Goal: Find specific page/section: Find specific page/section

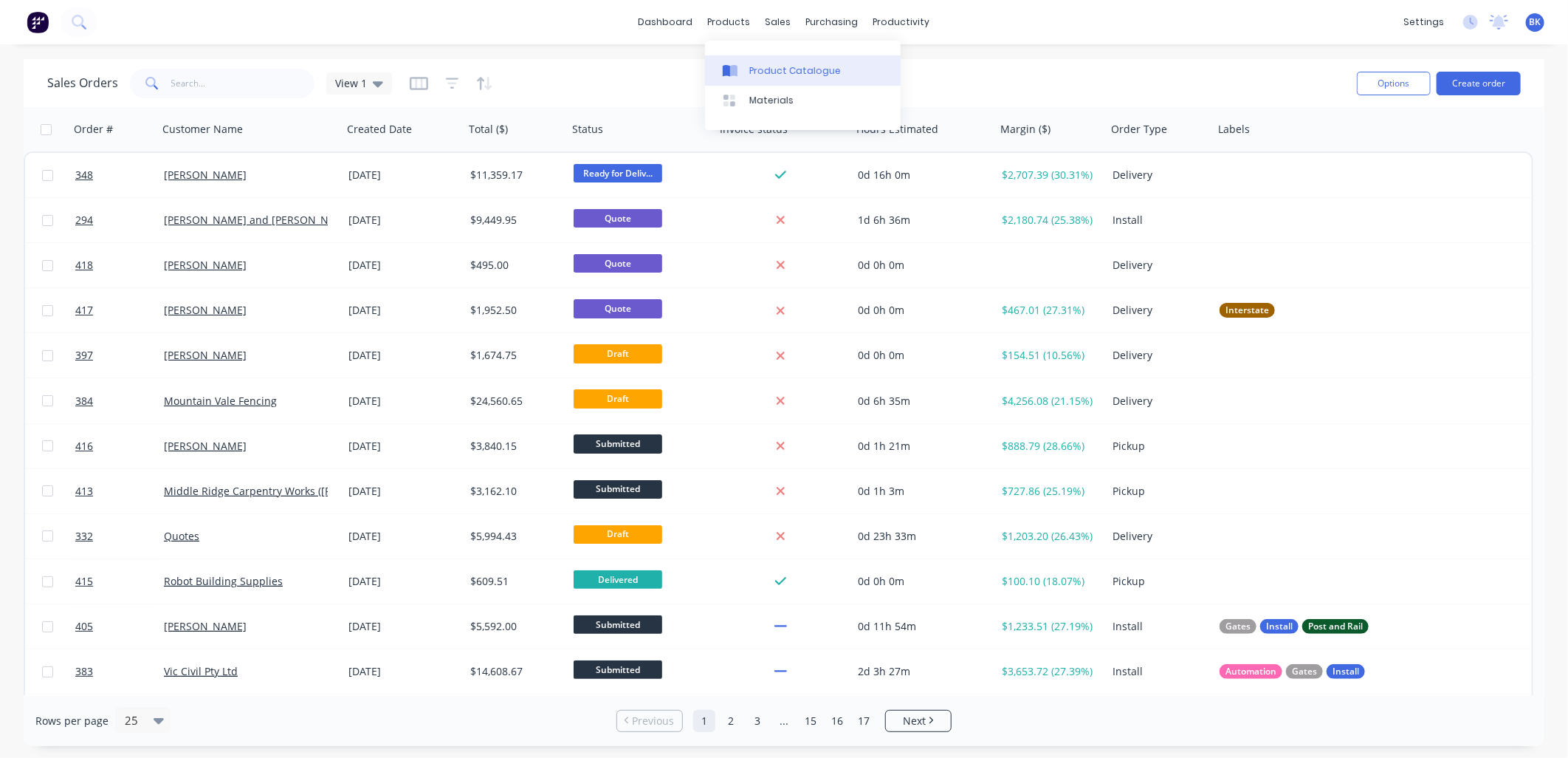
click at [767, 65] on div "Product Catalogue" at bounding box center [795, 71] width 91 height 14
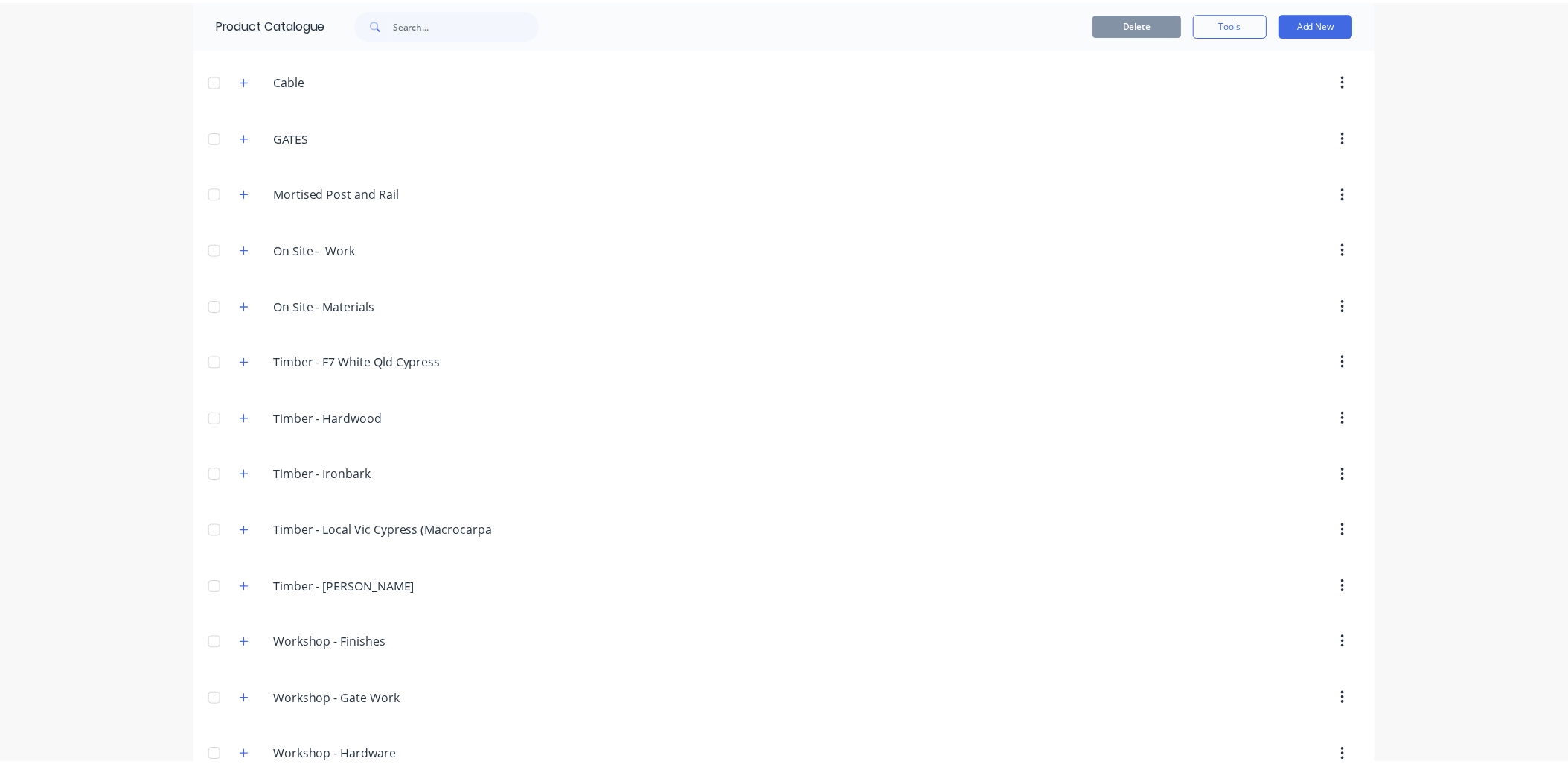
scroll to position [330, 0]
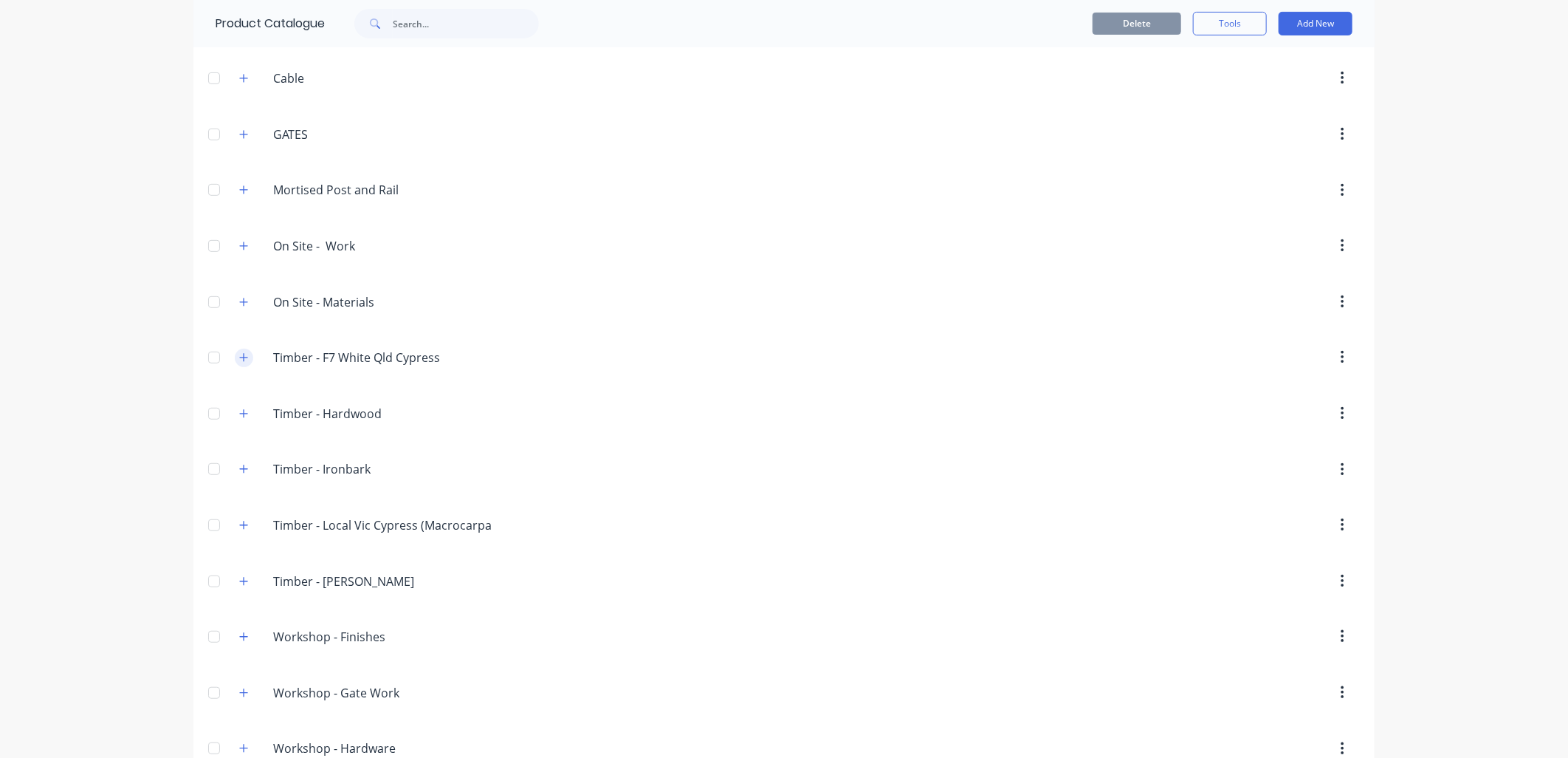
click at [239, 357] on icon "button" at bounding box center [243, 358] width 9 height 11
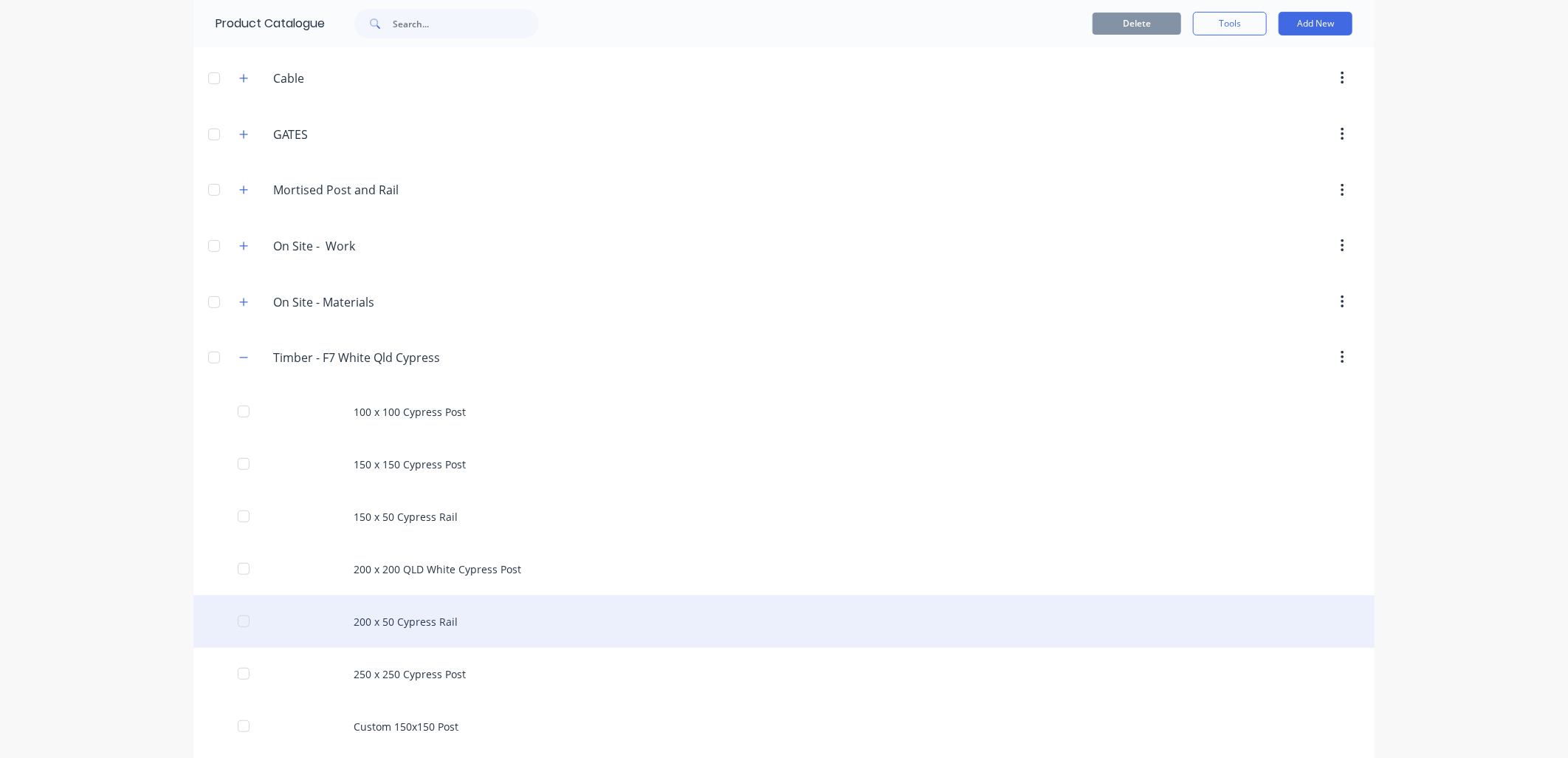
click at [421, 618] on div "200 x 50 Cypress Rail" at bounding box center [784, 621] width 1181 height 53
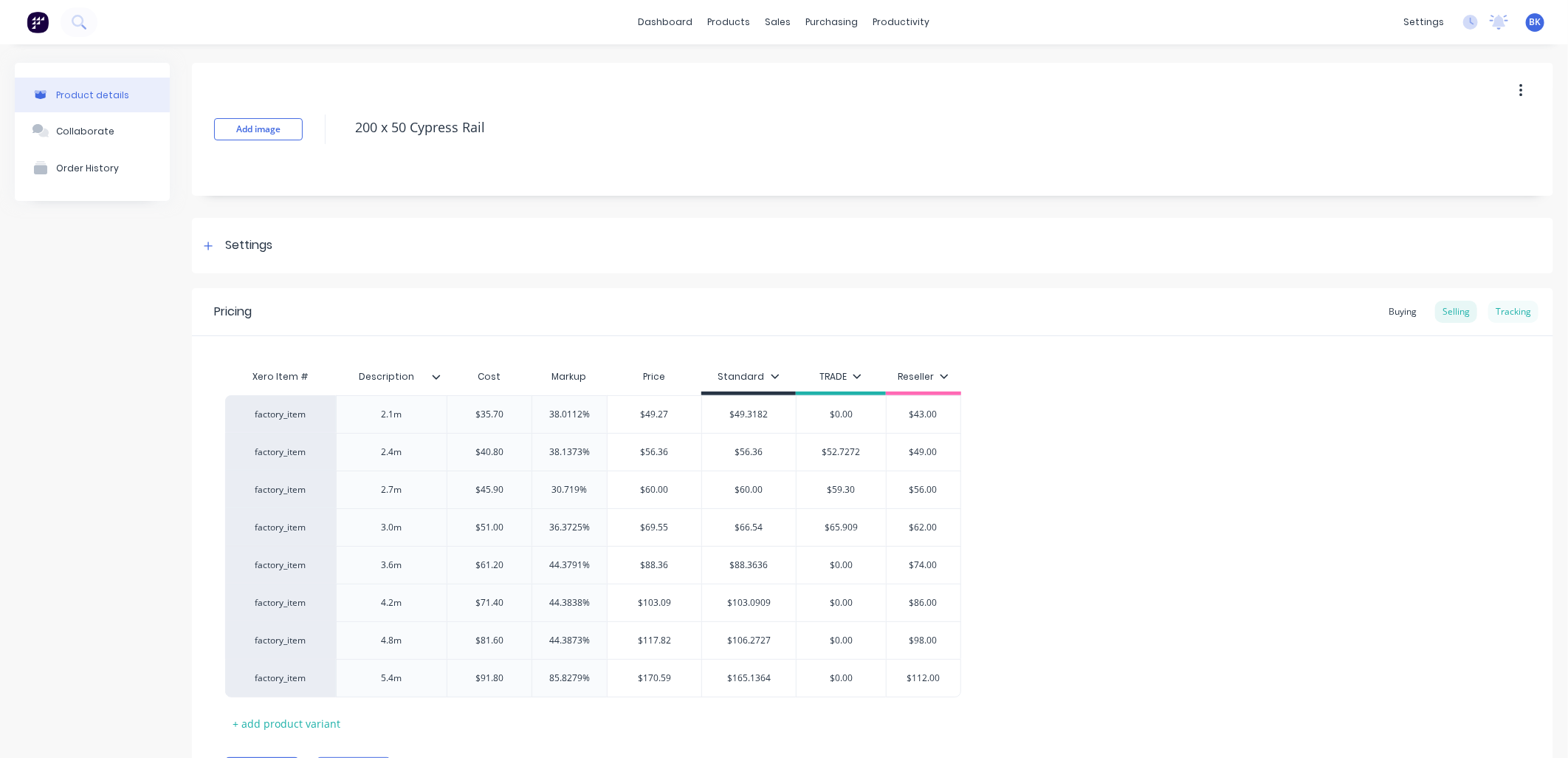
click at [1493, 308] on div "Tracking" at bounding box center [1513, 311] width 51 height 22
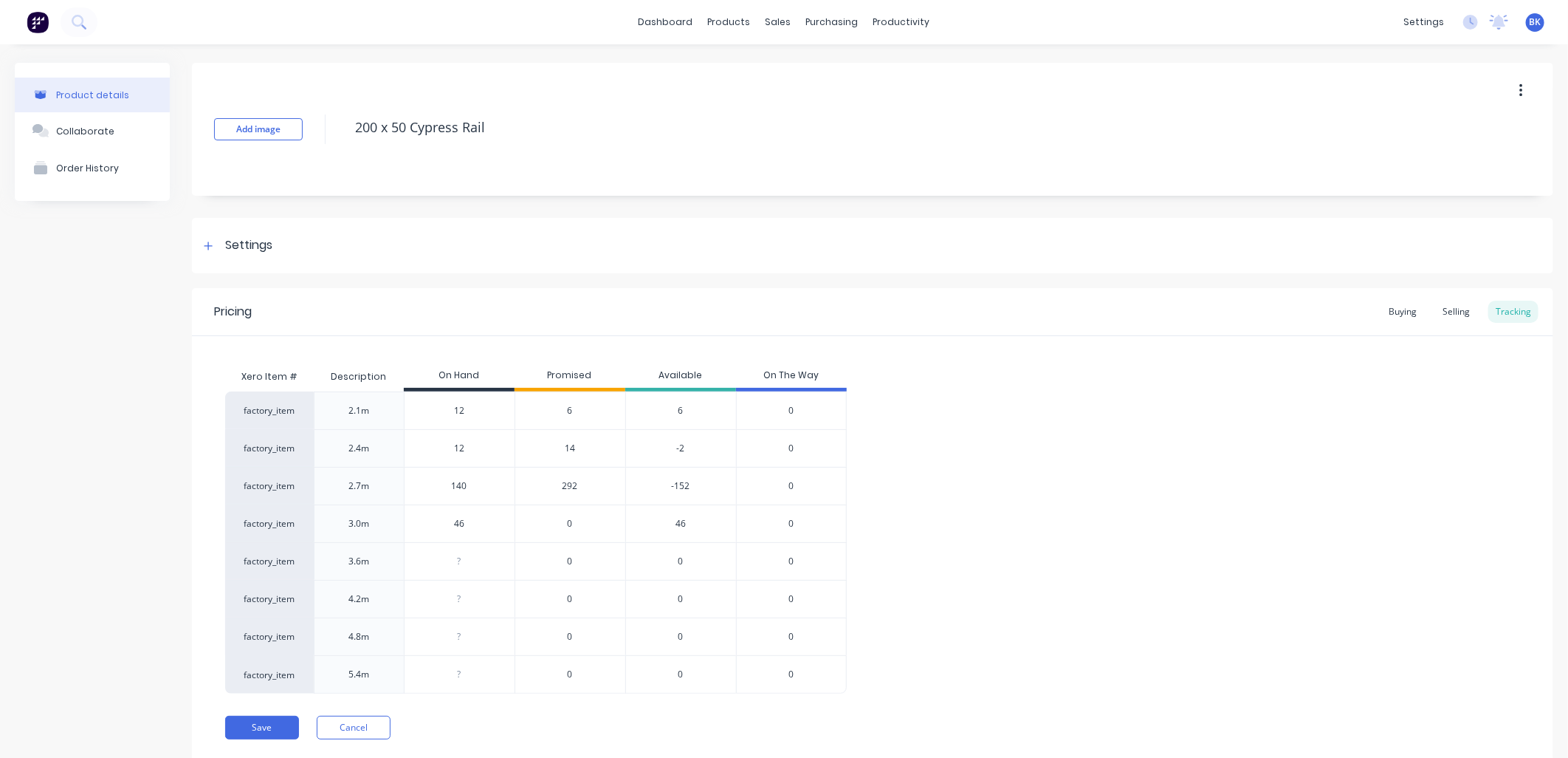
click at [571, 485] on span "292" at bounding box center [570, 486] width 16 height 14
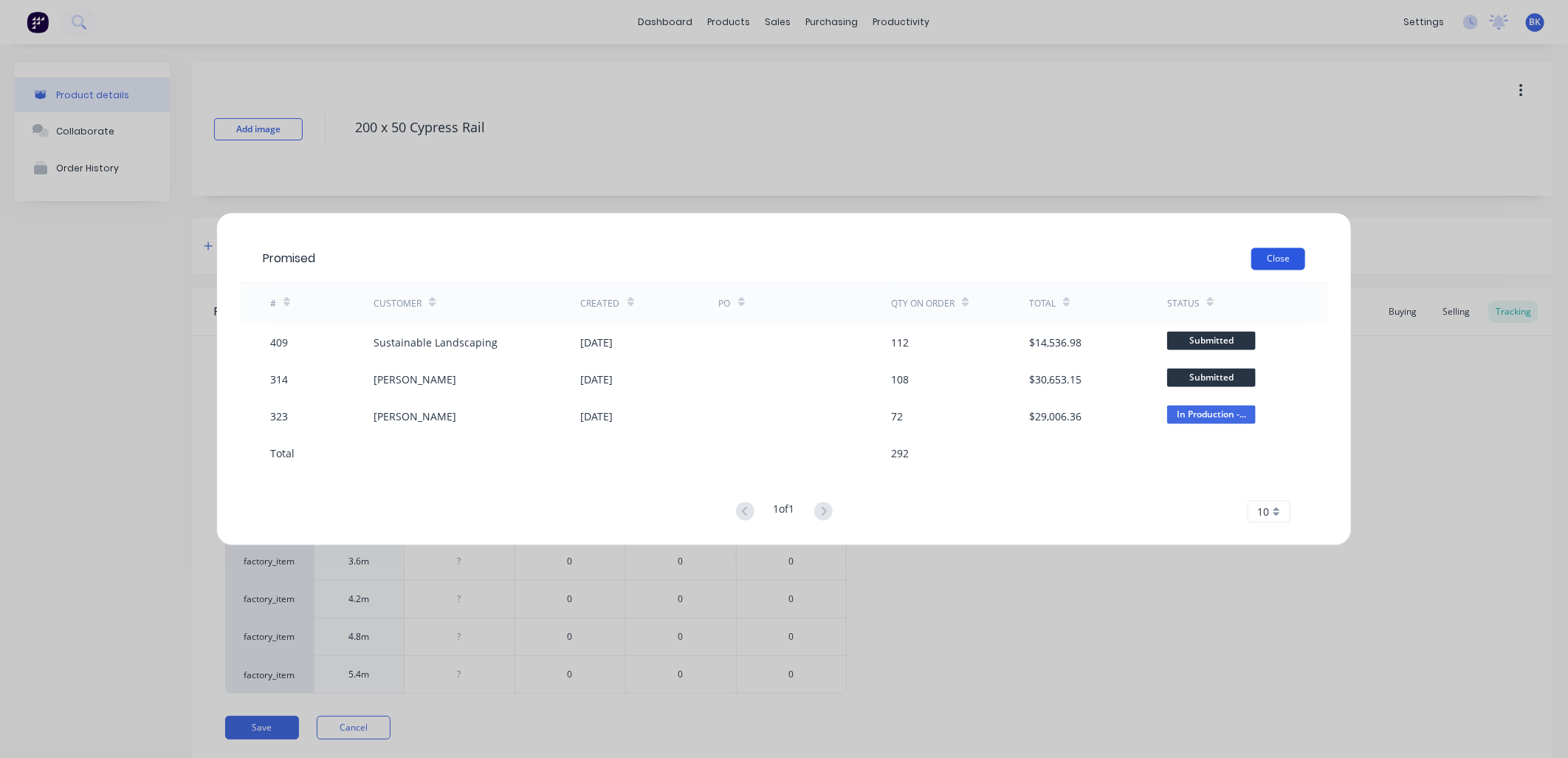
click at [1296, 259] on button "Close" at bounding box center [1278, 259] width 54 height 22
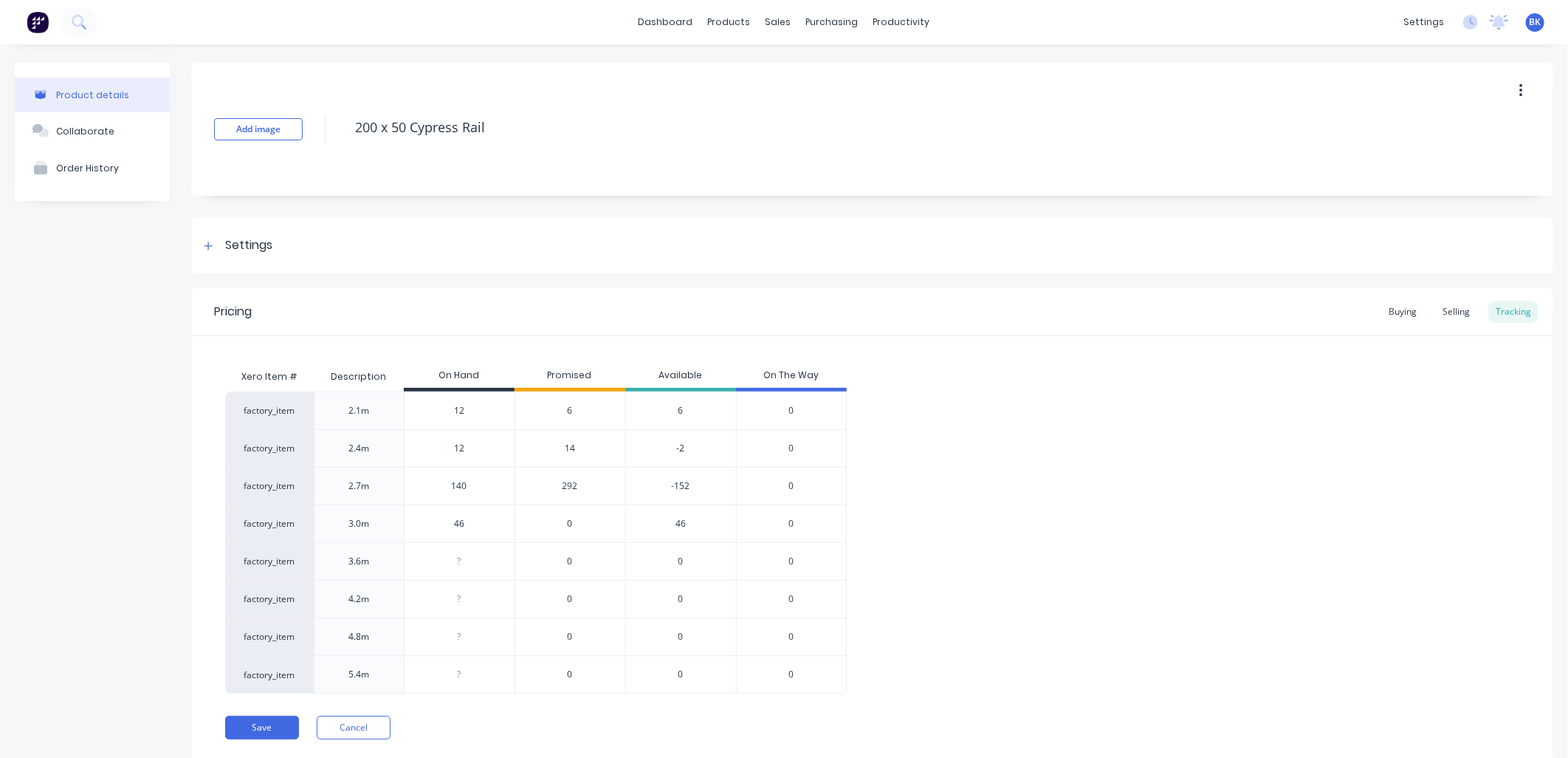
click at [571, 487] on span "292" at bounding box center [570, 486] width 16 height 14
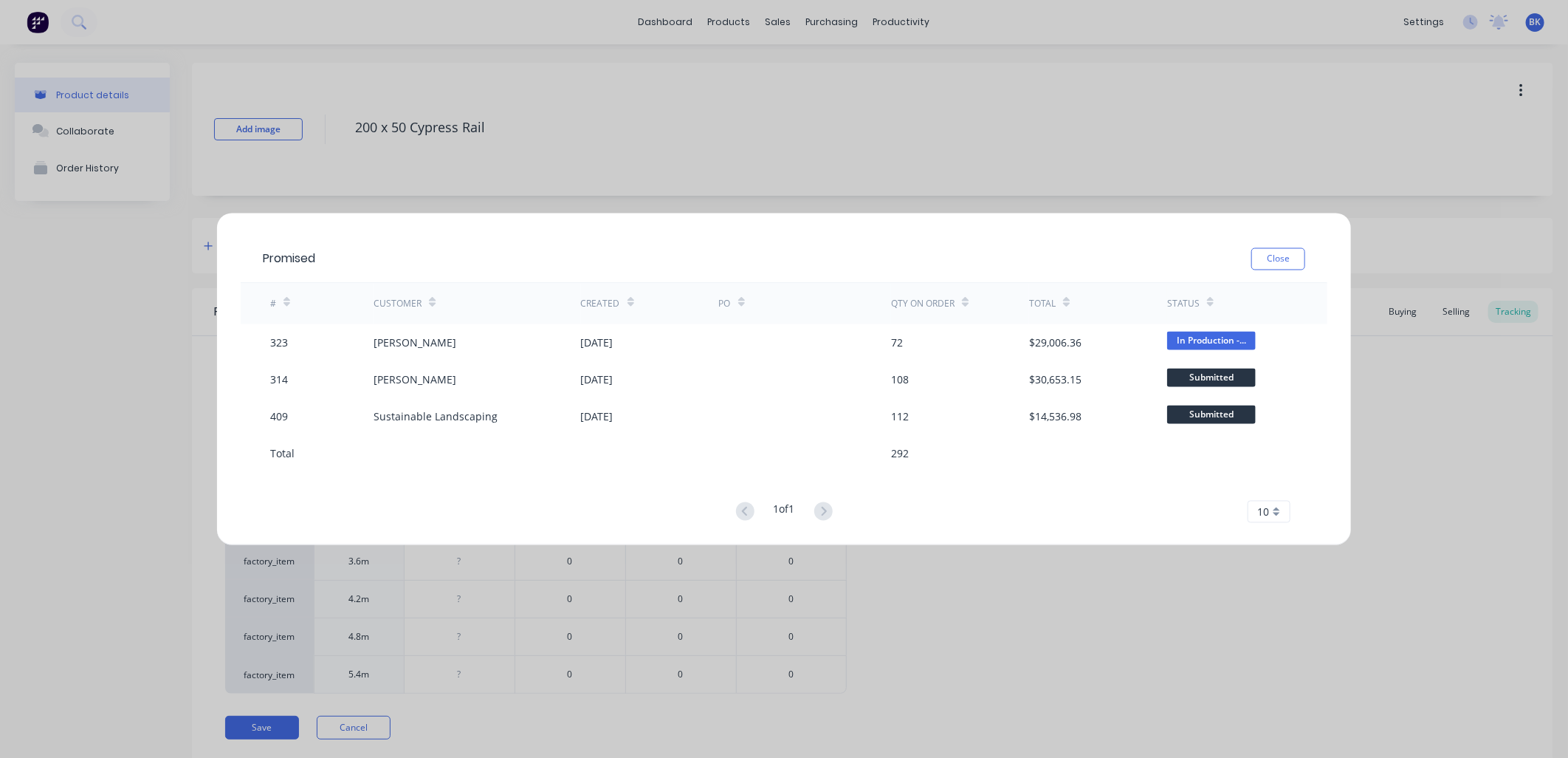
click at [55, 419] on div "Promised Close # Customer Created PO Qty on order Total Status 323 [PERSON_NAME…" at bounding box center [784, 379] width 1568 height 758
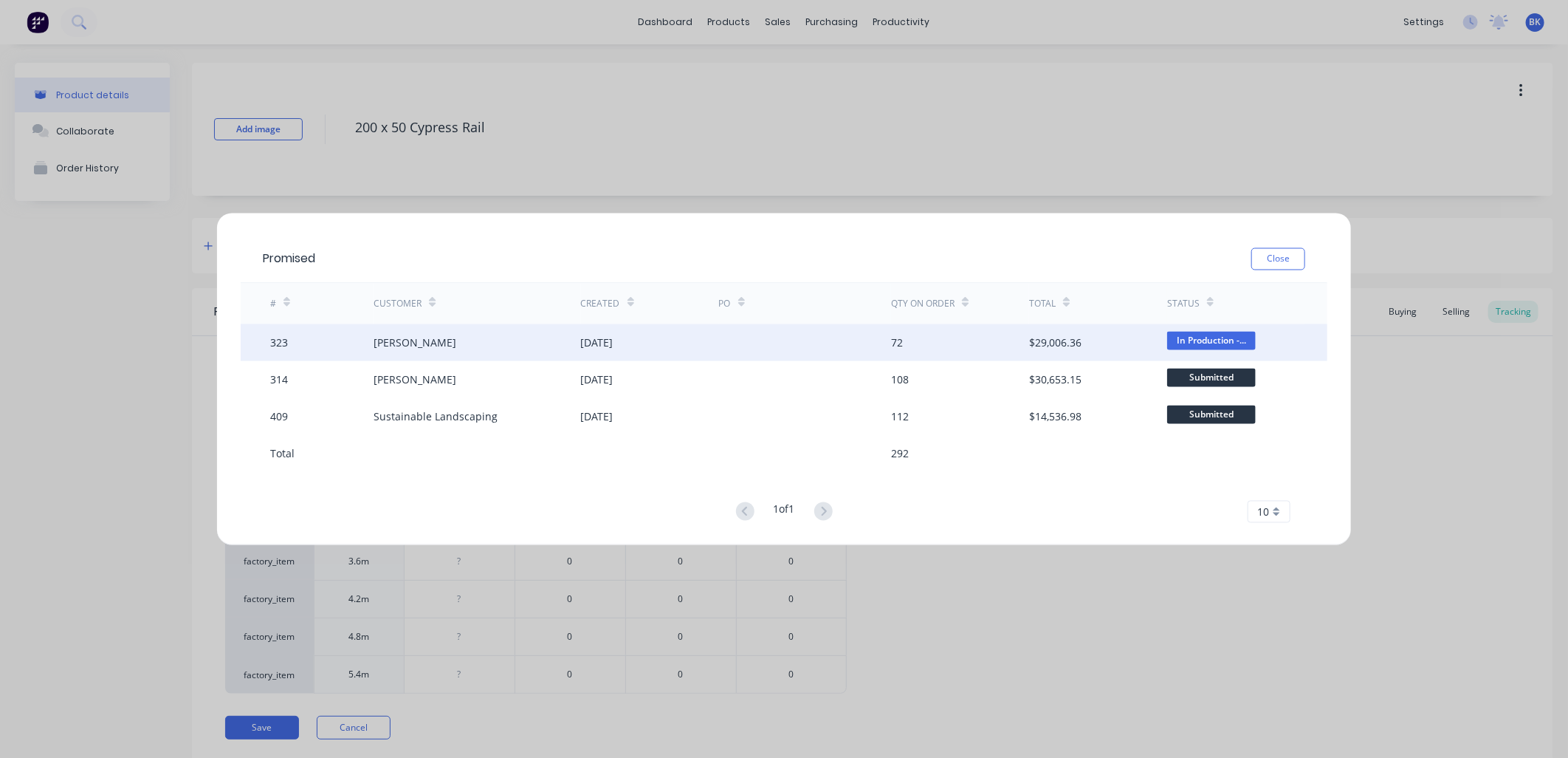
click at [430, 342] on div "[PERSON_NAME]" at bounding box center [415, 342] width 83 height 16
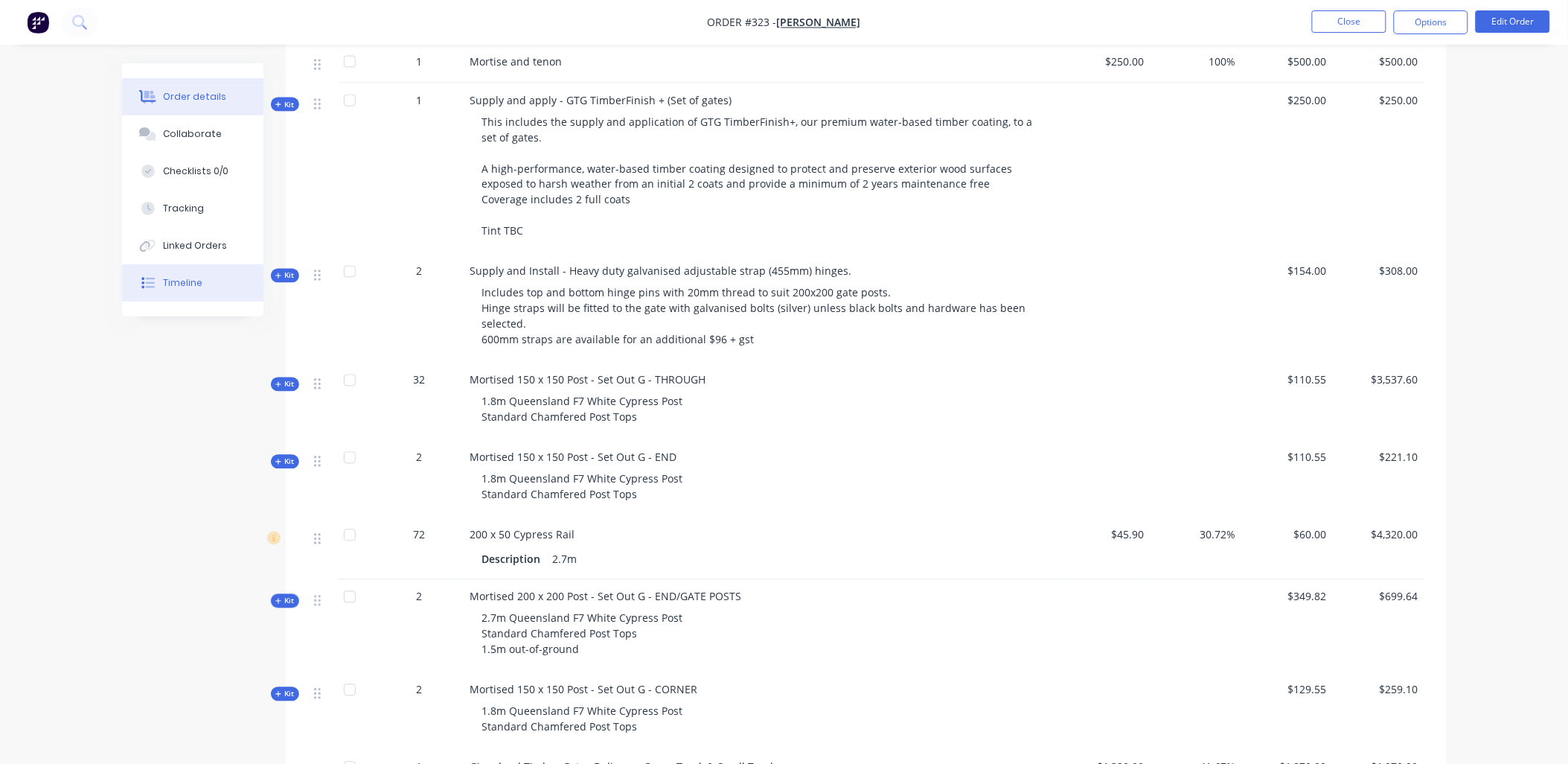
scroll to position [828, 0]
click at [283, 274] on span "Kit" at bounding box center [284, 275] width 19 height 11
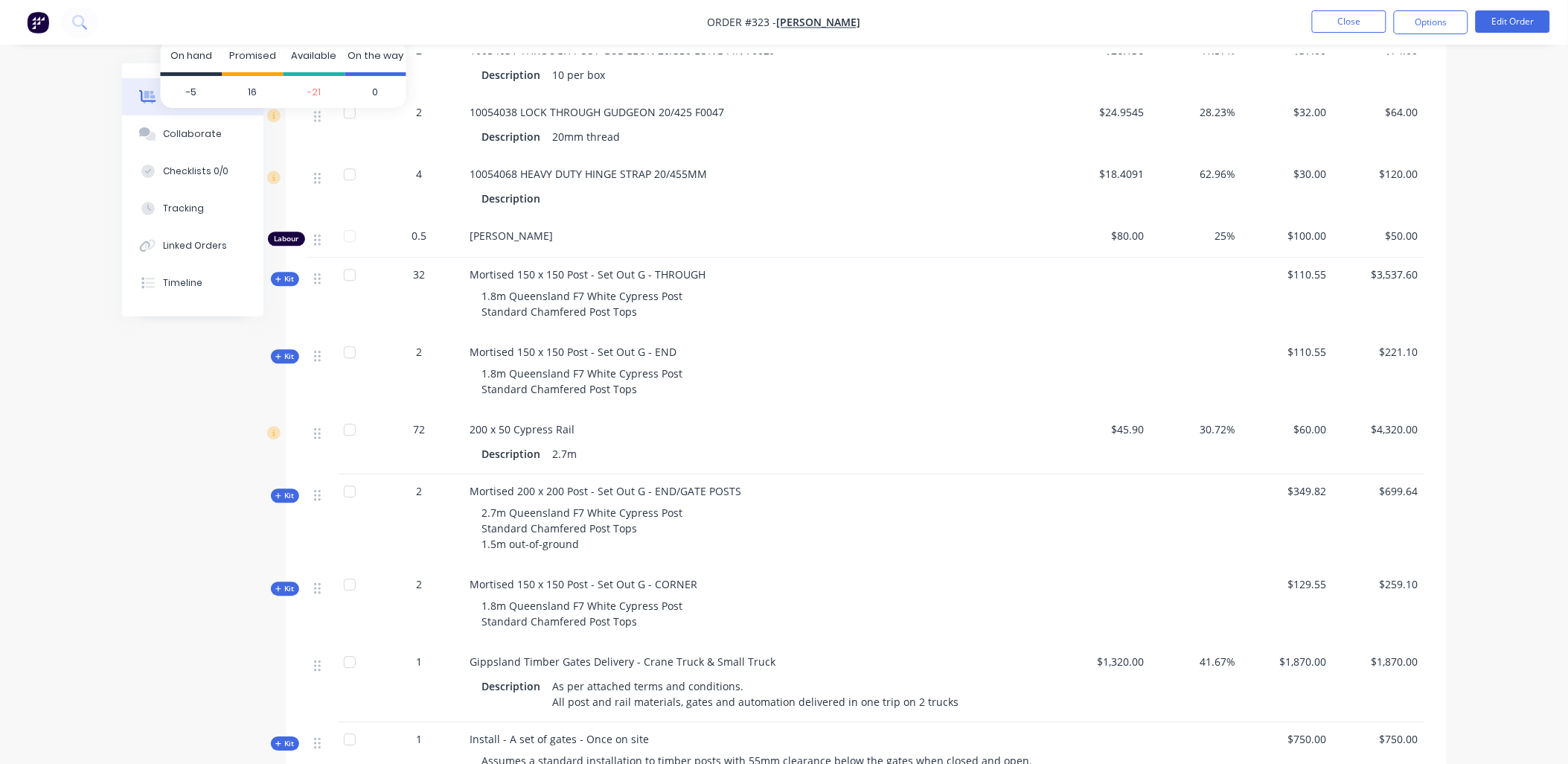
scroll to position [1158, 0]
click at [287, 499] on span "Kit" at bounding box center [284, 494] width 19 height 11
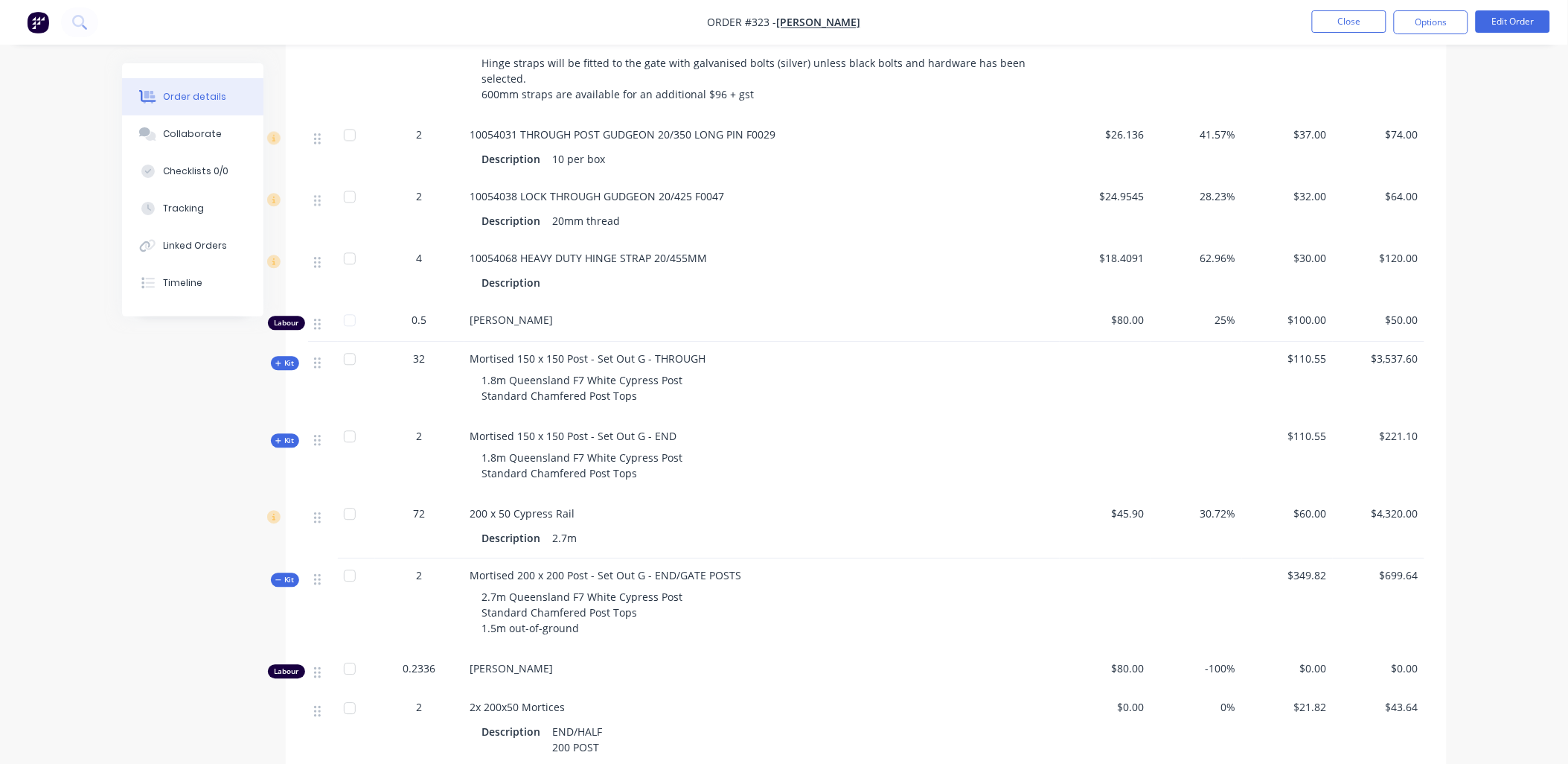
scroll to position [1073, 0]
click at [1351, 26] on button "Close" at bounding box center [1350, 21] width 74 height 22
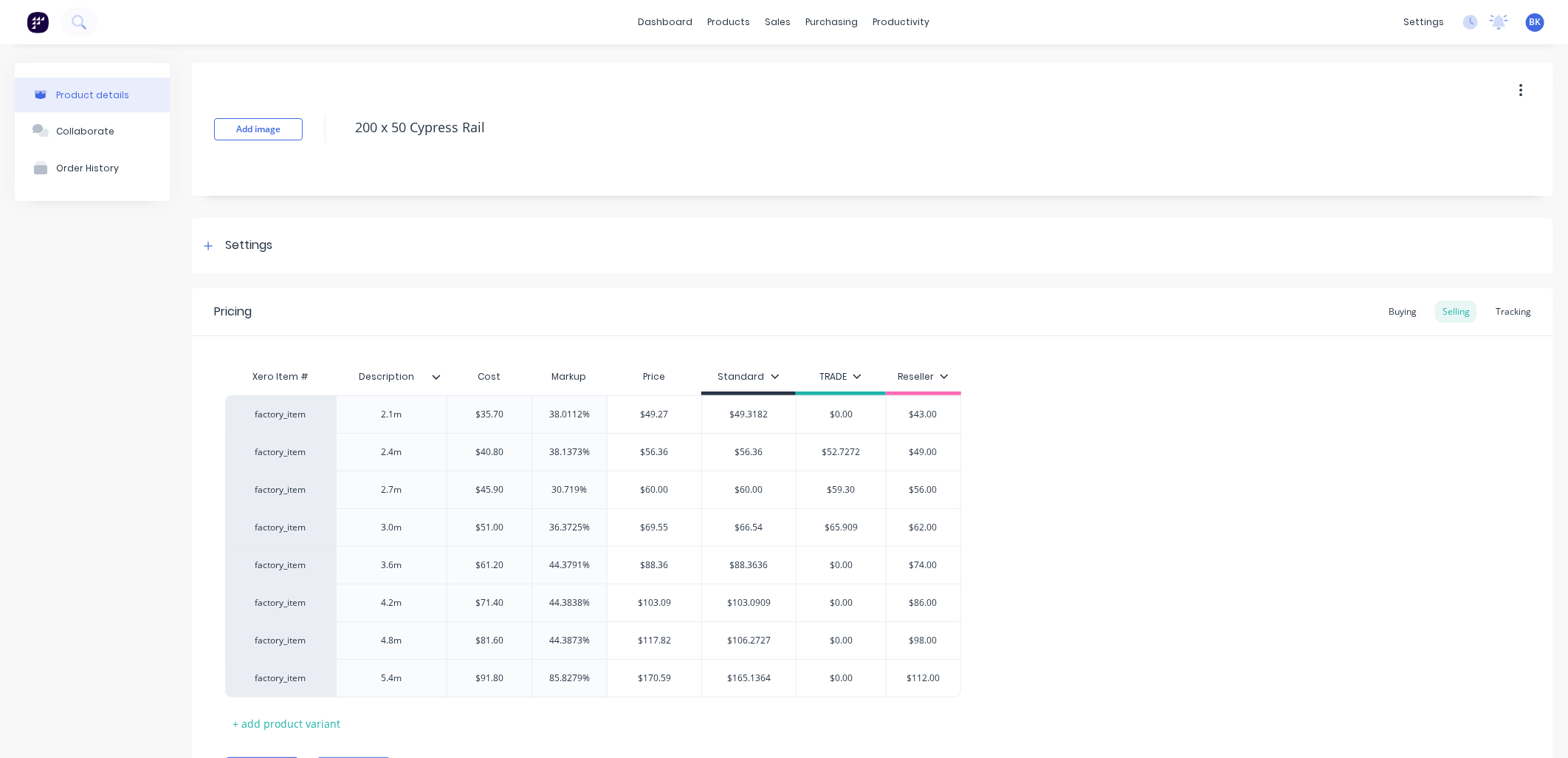
type textarea "x"
click at [808, 66] on div "Sales Orders" at bounding box center [827, 71] width 60 height 14
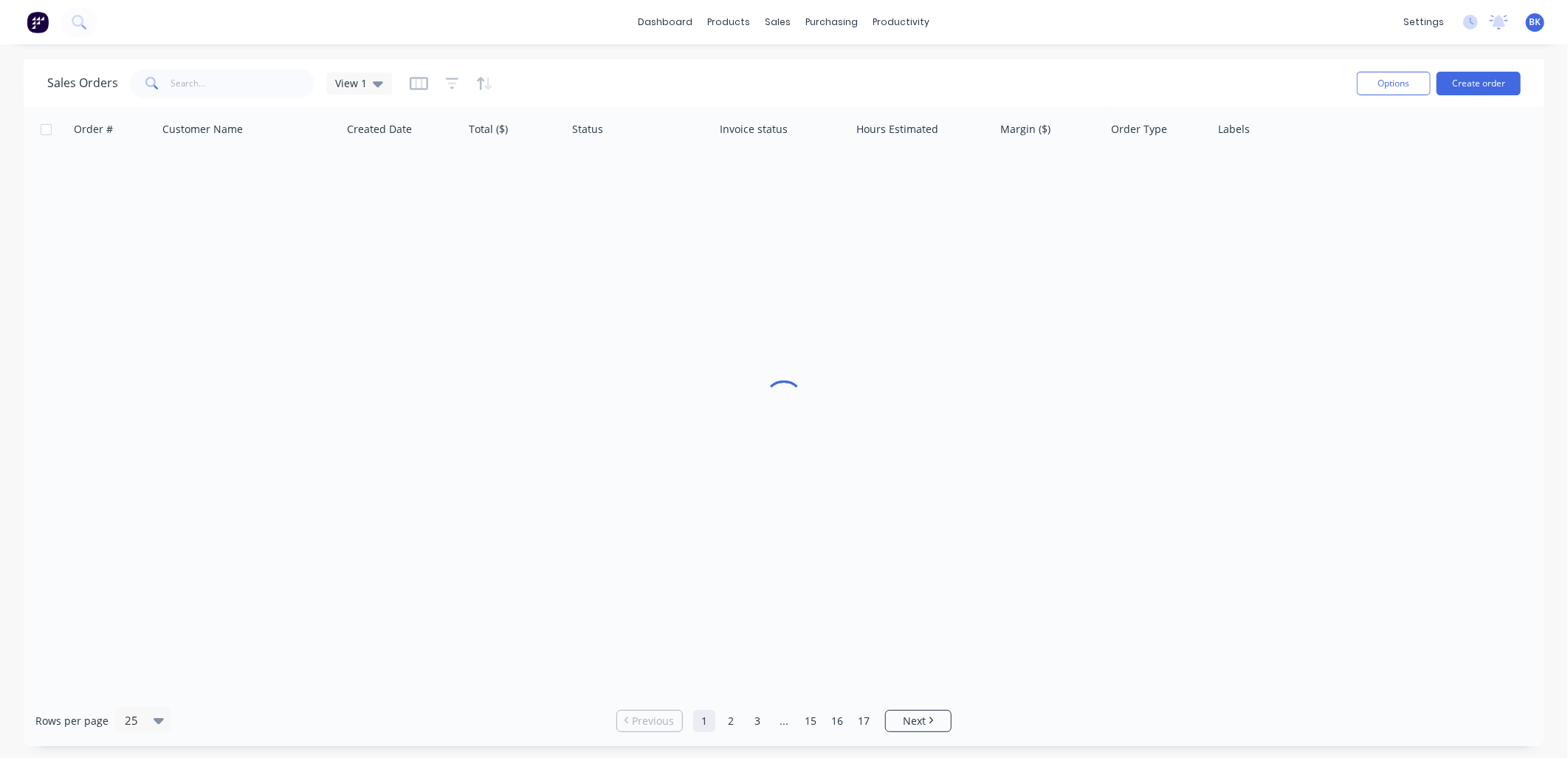
click at [192, 66] on div "Sales Orders View 1" at bounding box center [697, 83] width 1298 height 36
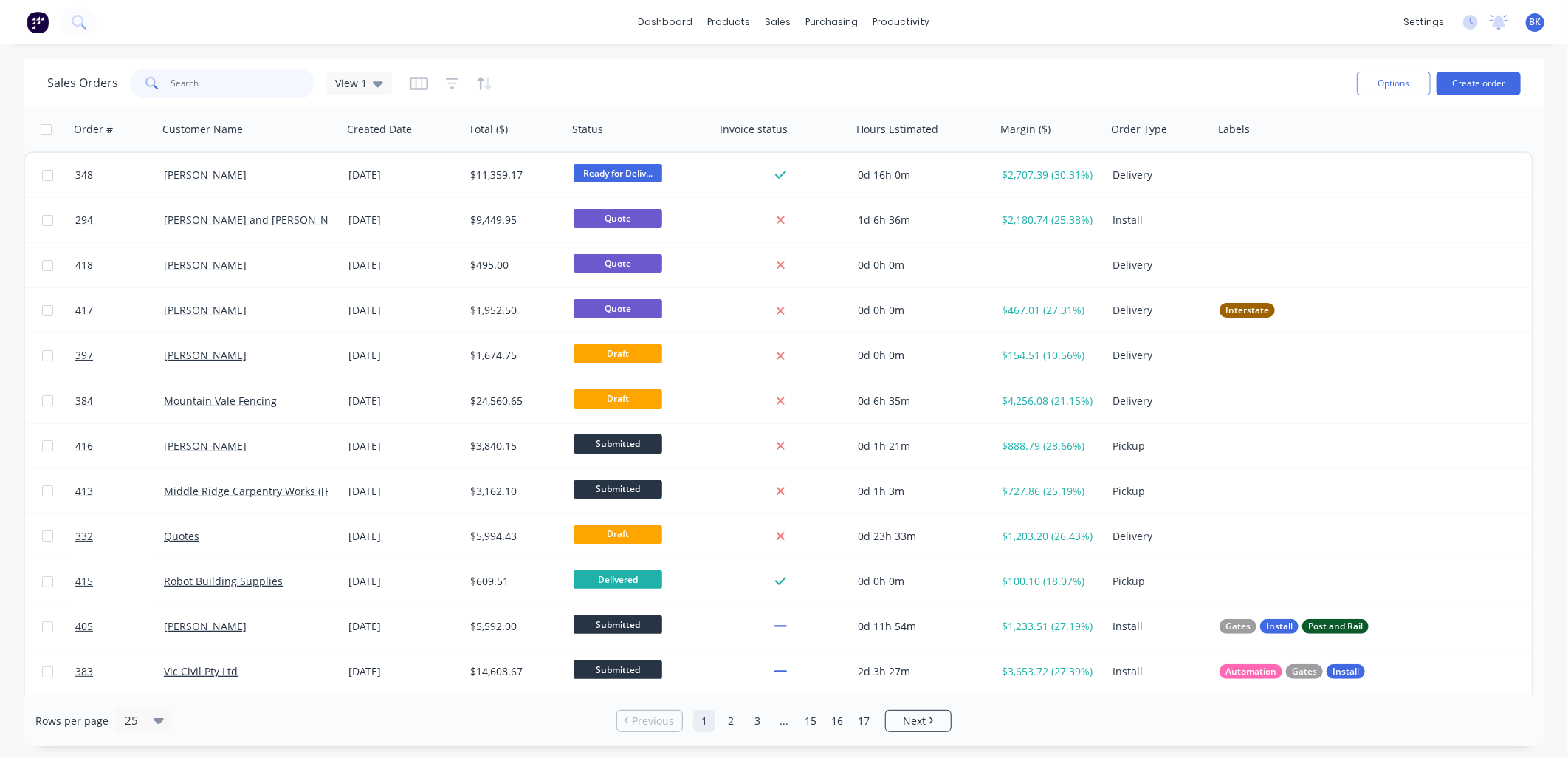
click at [193, 78] on input "text" at bounding box center [243, 83] width 144 height 29
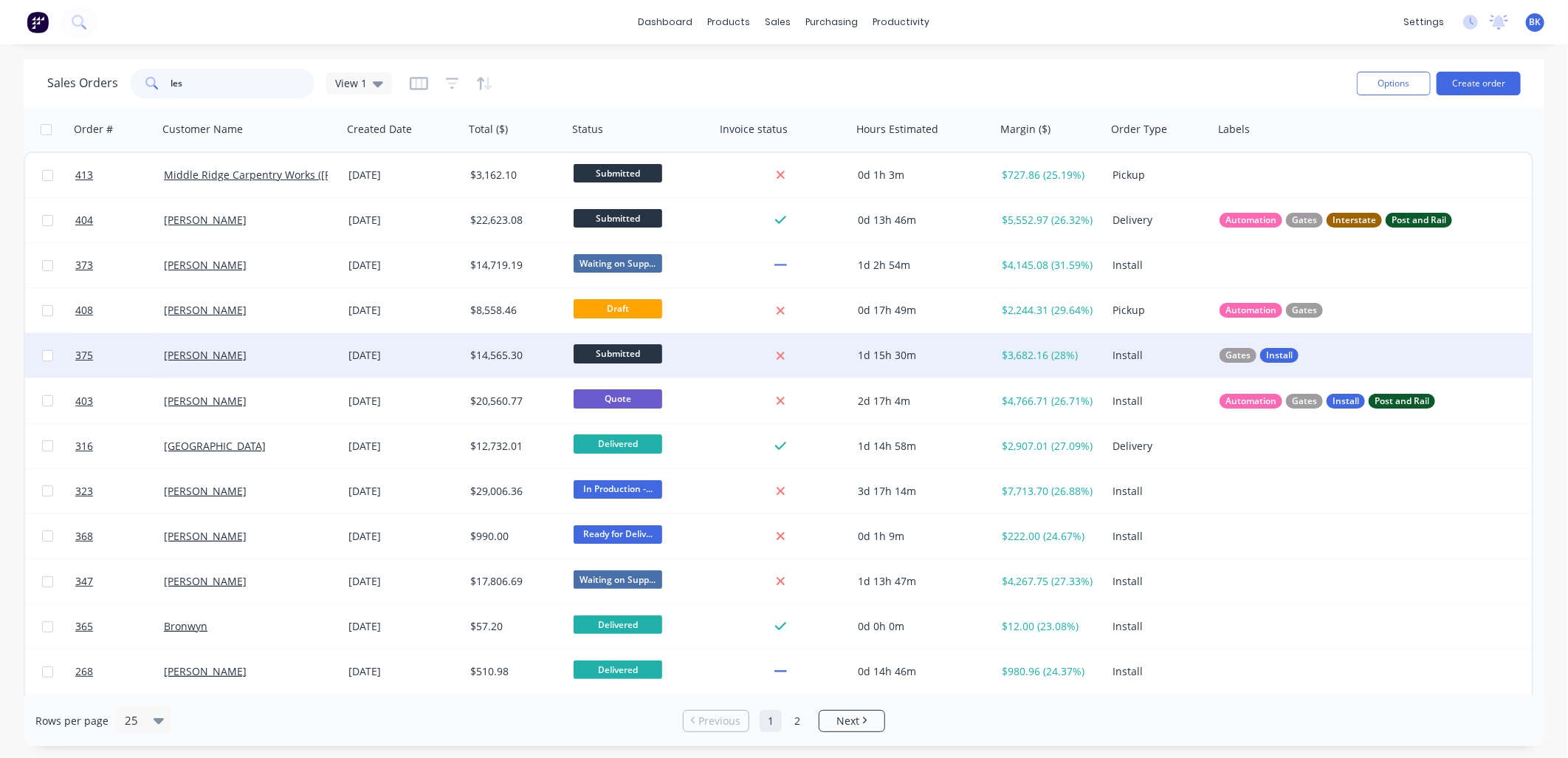
type input "les"
click at [291, 357] on div "[PERSON_NAME]" at bounding box center [245, 355] width 164 height 15
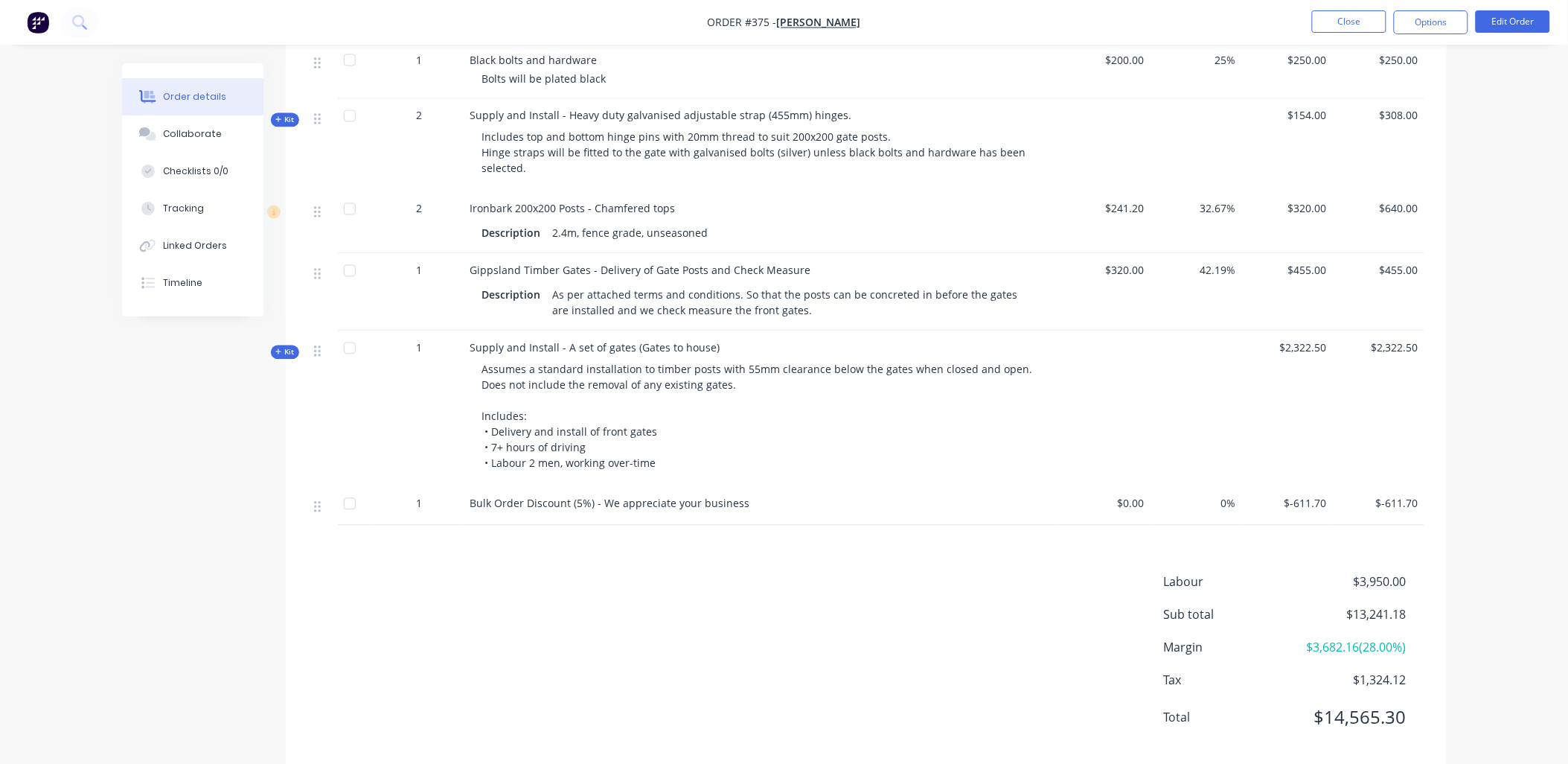
scroll to position [909, 0]
click at [1329, 17] on button "Close" at bounding box center [1350, 21] width 74 height 22
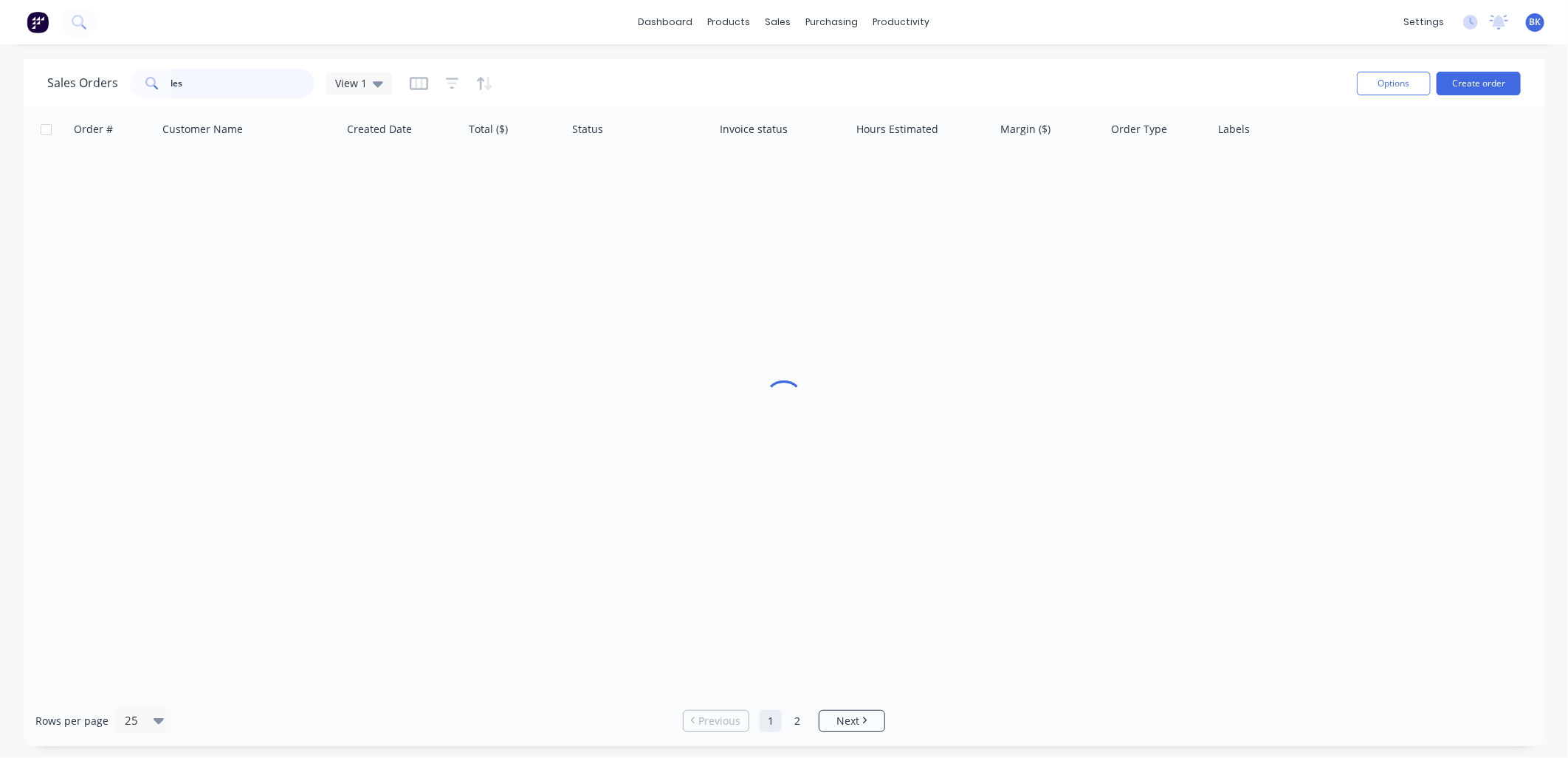
click at [191, 75] on input "les" at bounding box center [243, 83] width 144 height 29
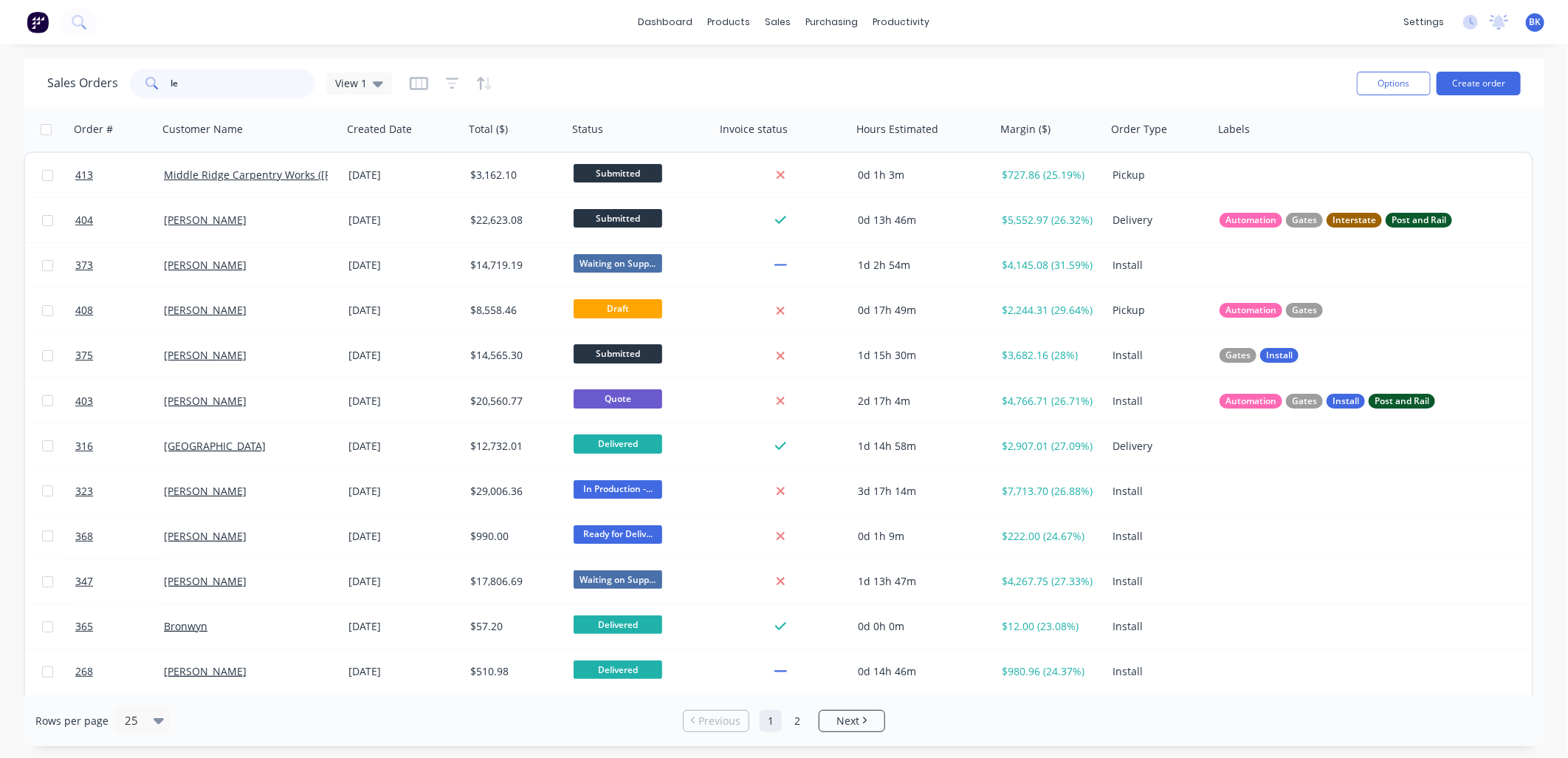
type input "l"
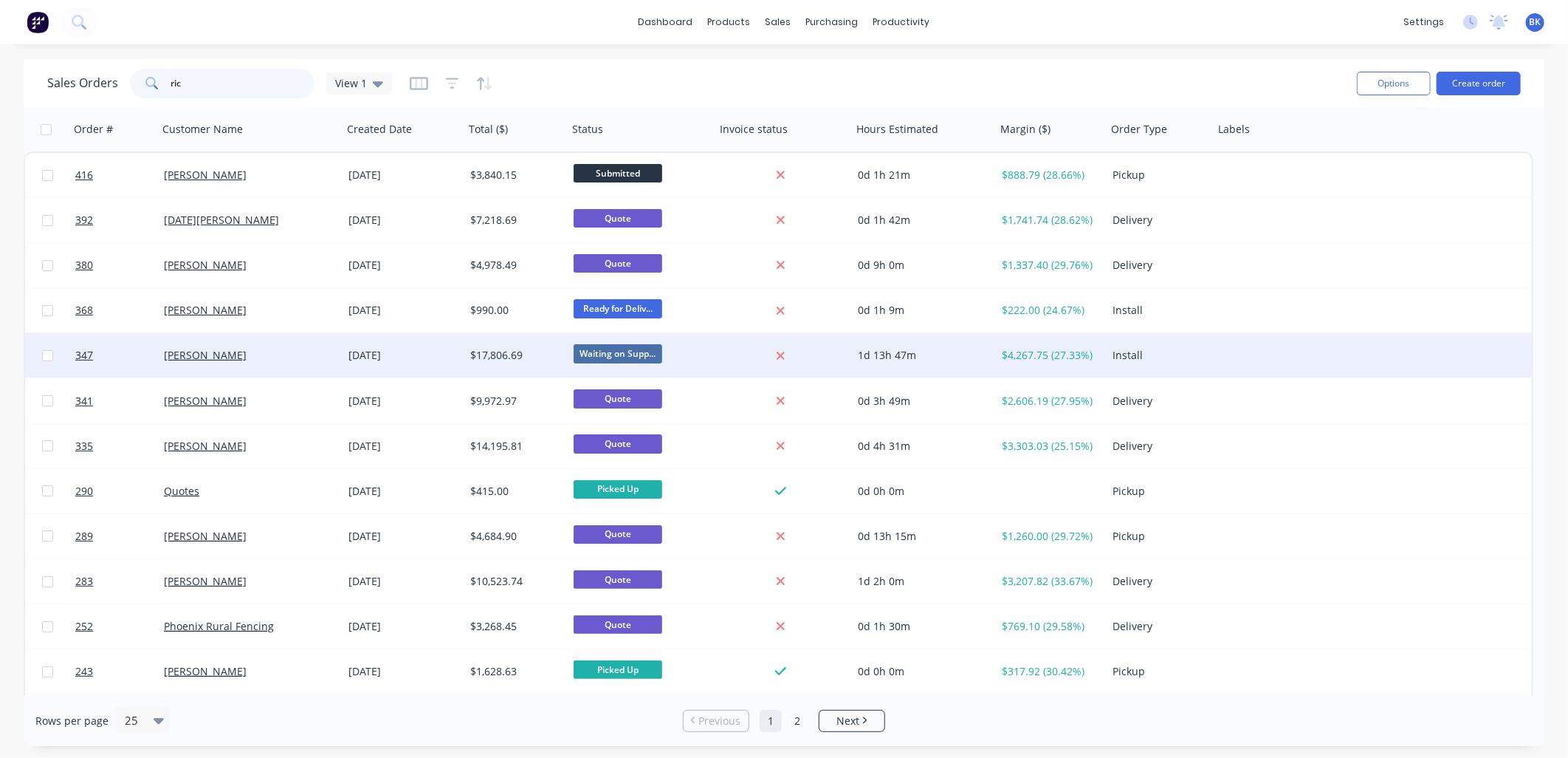
type input "ric"
click at [290, 368] on div "[PERSON_NAME]" at bounding box center [250, 355] width 185 height 44
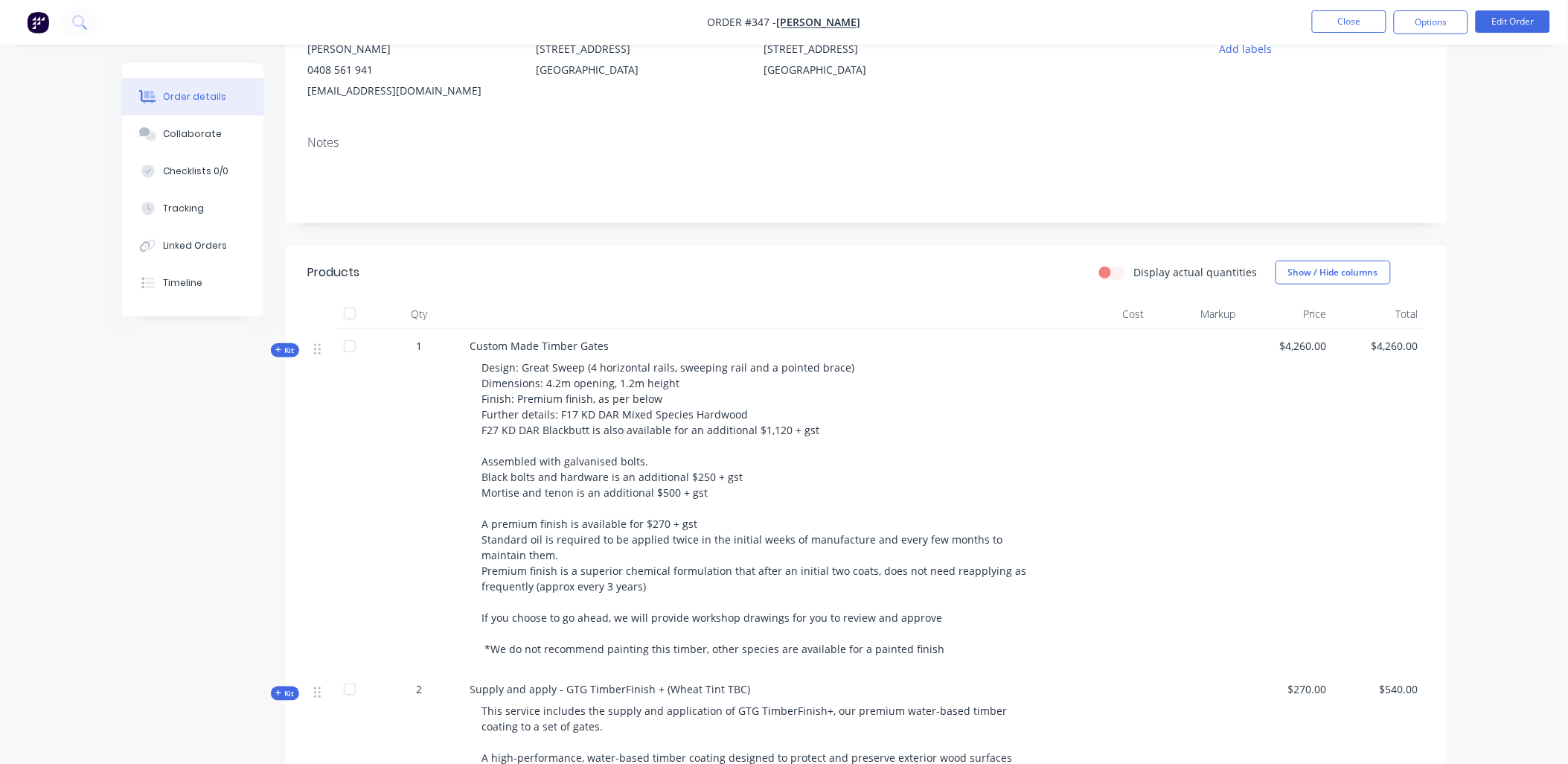
scroll to position [165, 0]
click at [289, 350] on span "Kit" at bounding box center [284, 353] width 19 height 11
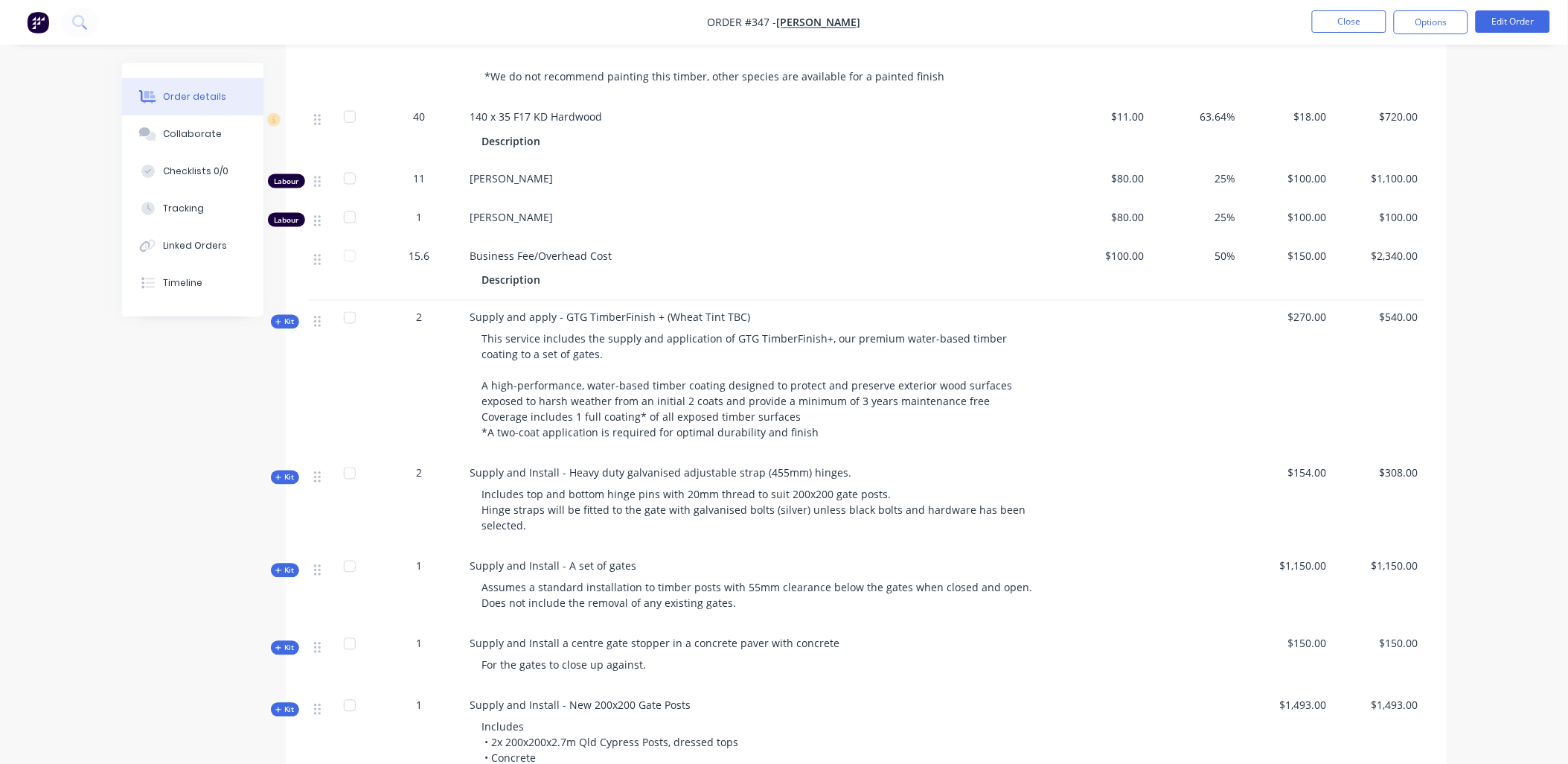
scroll to position [742, 0]
